Goal: Task Accomplishment & Management: Manage account settings

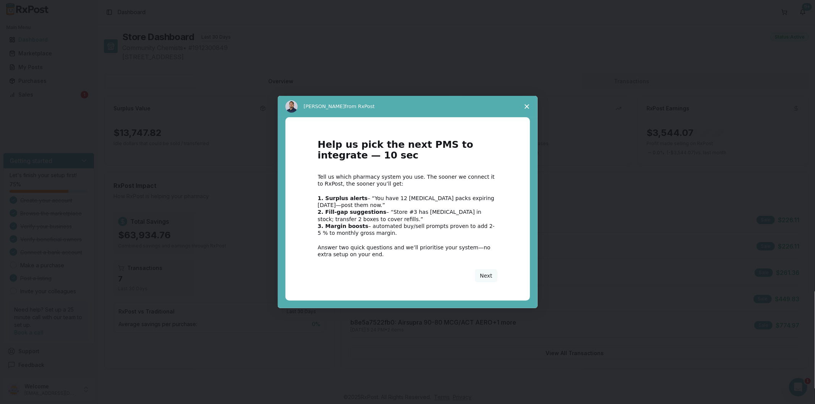
click at [527, 101] on span "Close survey" at bounding box center [526, 106] width 21 height 21
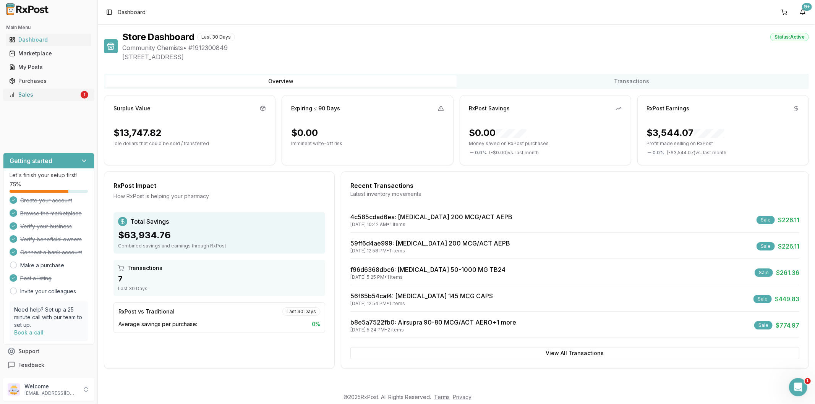
click at [74, 89] on link "Sales 1" at bounding box center [48, 95] width 85 height 14
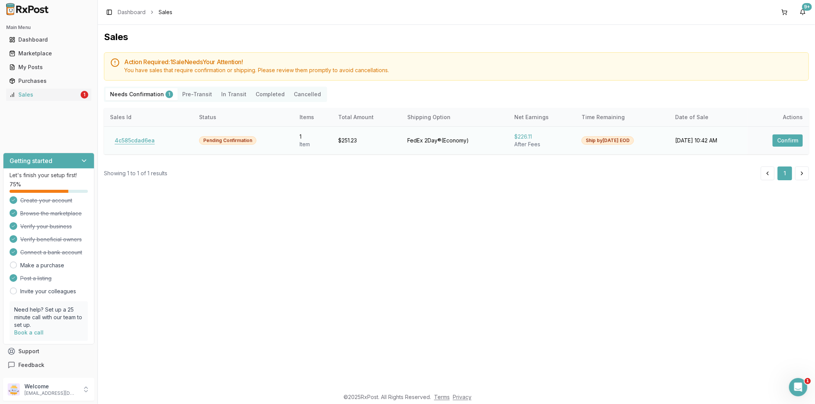
click at [152, 136] on button "4c585cdad6ea" at bounding box center [134, 141] width 49 height 12
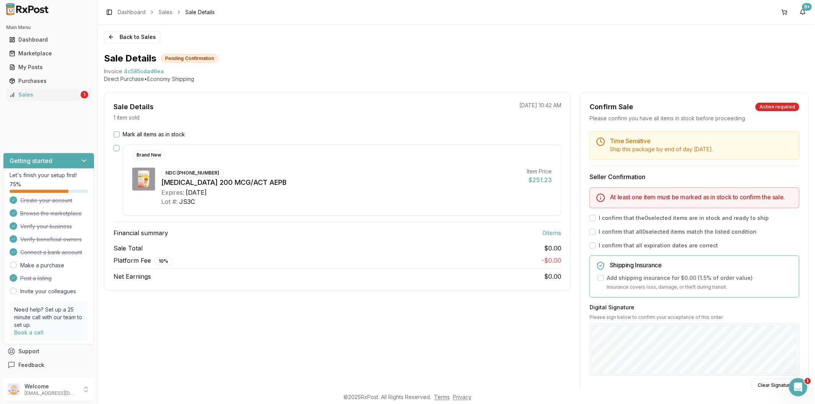
click at [118, 148] on button "button" at bounding box center [117, 148] width 6 height 6
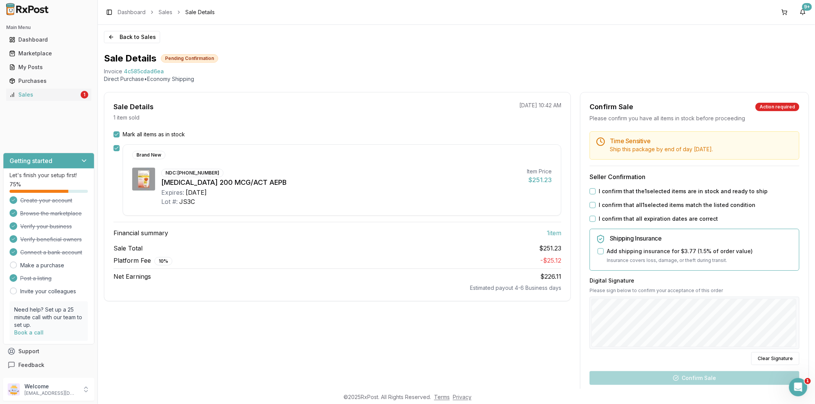
click at [591, 190] on button "I confirm that the 1 selected items are in stock and ready to ship" at bounding box center [593, 191] width 6 height 6
click at [590, 203] on button "I confirm that all 1 selected items match the listed condition" at bounding box center [593, 205] width 6 height 6
click at [666, 220] on label "I confirm that all expiration dates are correct" at bounding box center [658, 219] width 119 height 8
click at [596, 220] on button "I confirm that all expiration dates are correct" at bounding box center [593, 219] width 6 height 6
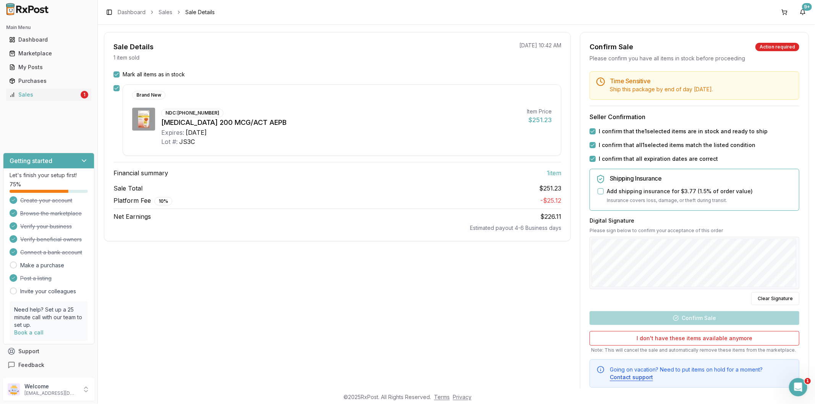
scroll to position [81, 0]
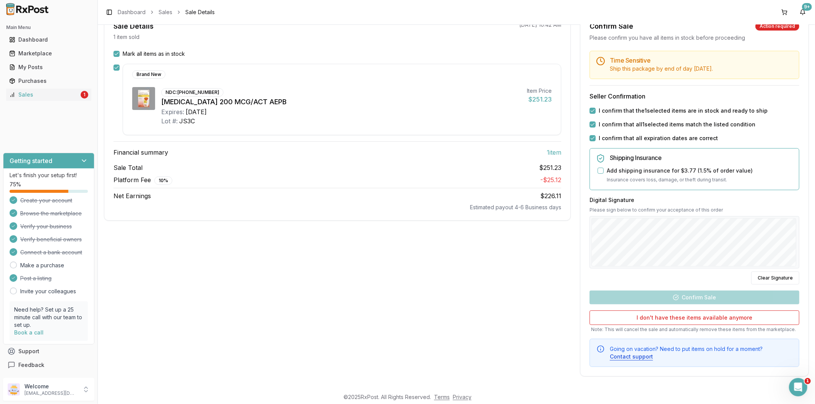
click at [627, 282] on div "Digital Signature Please sign below to confirm your acceptance of this order Cl…" at bounding box center [695, 240] width 210 height 89
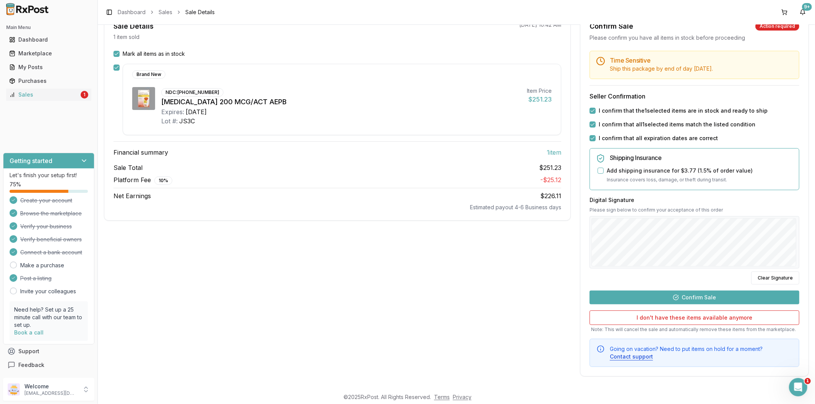
click at [656, 273] on div "Digital Signature Please sign below to confirm your acceptance of this order Cl…" at bounding box center [695, 240] width 210 height 89
click at [681, 300] on button "Confirm Sale" at bounding box center [695, 298] width 210 height 14
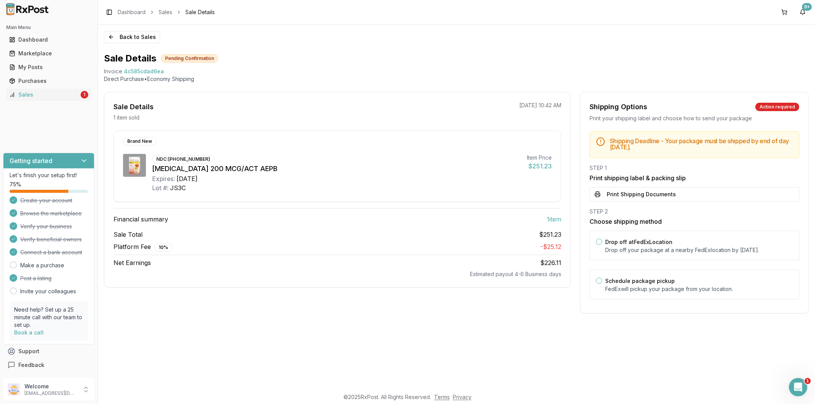
scroll to position [0, 0]
click at [639, 243] on label "Drop off at FedEx Location" at bounding box center [638, 242] width 67 height 6
click at [602, 243] on button "Drop off at FedEx Location" at bounding box center [599, 242] width 6 height 6
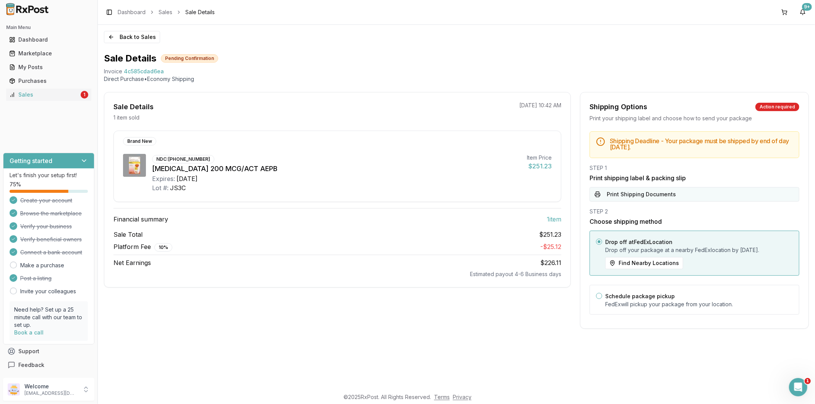
click at [675, 199] on button "Print Shipping Documents" at bounding box center [695, 194] width 210 height 15
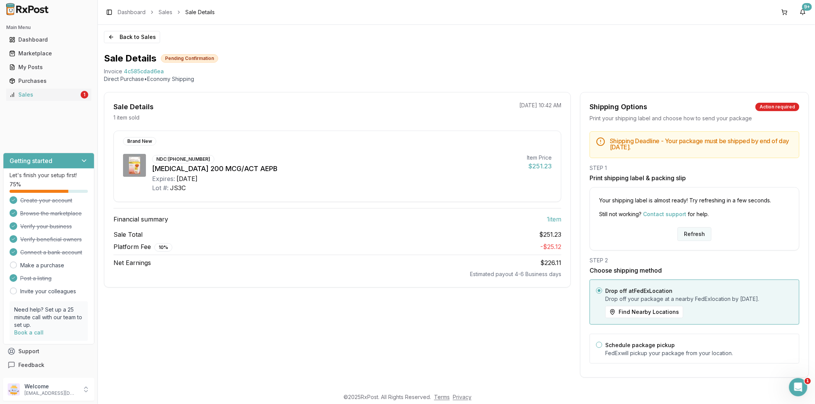
click at [697, 235] on button "Refresh" at bounding box center [695, 234] width 34 height 14
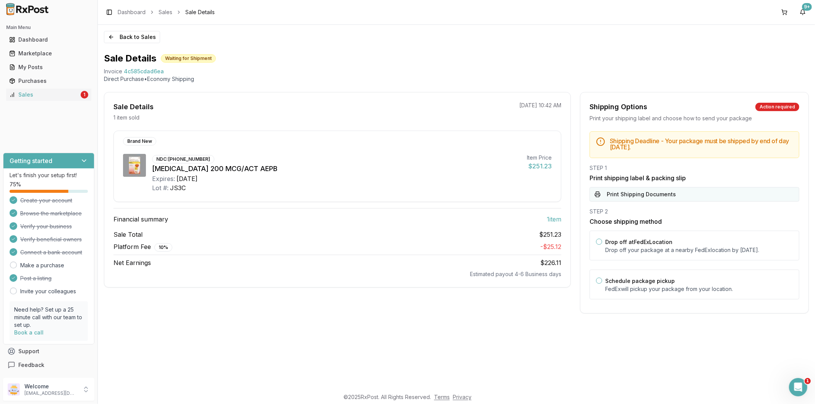
click at [633, 196] on button "Print Shipping Documents" at bounding box center [695, 194] width 210 height 15
